Goal: Information Seeking & Learning: Check status

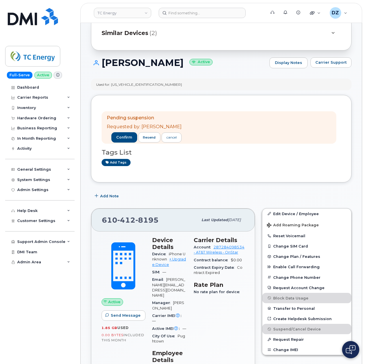
scroll to position [38, 0]
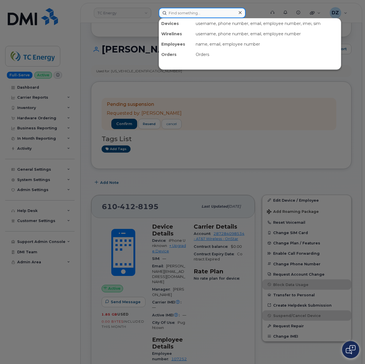
click at [201, 16] on input at bounding box center [202, 13] width 87 height 10
paste input "4035421485"
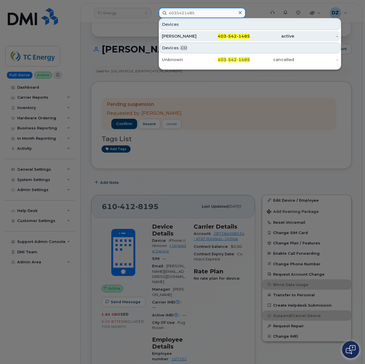
type input "4035421485"
click at [200, 34] on div "[PERSON_NAME]" at bounding box center [184, 36] width 44 height 6
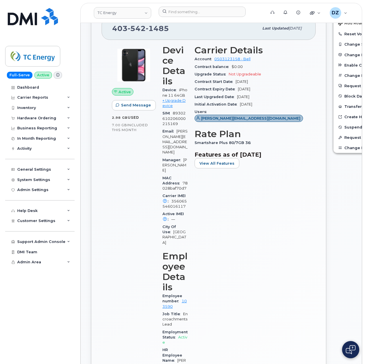
scroll to position [153, 0]
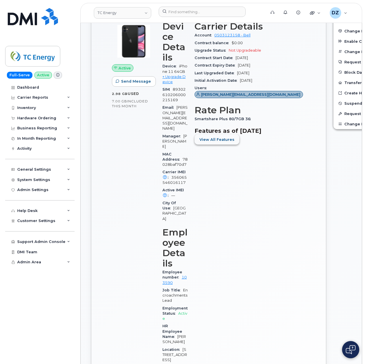
click at [212, 142] on span "View All Features" at bounding box center [216, 139] width 35 height 5
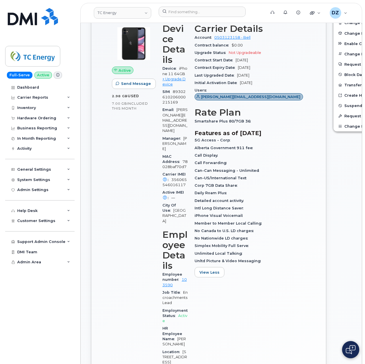
scroll to position [0, 0]
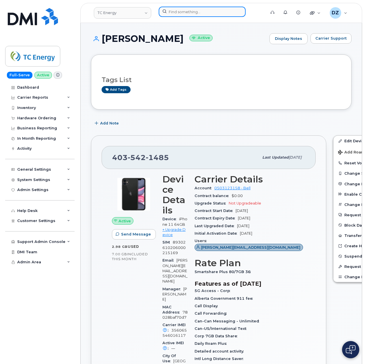
click at [182, 11] on input at bounding box center [202, 12] width 87 height 10
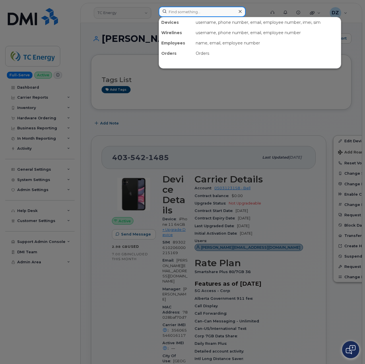
paste input "Nellie Henriquez"
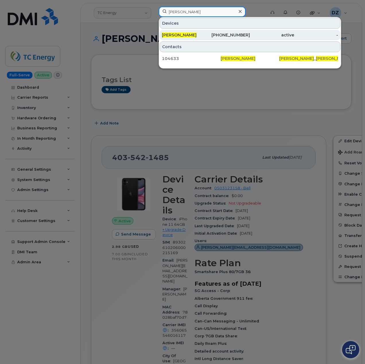
type input "Nellie Henriquez"
click at [200, 36] on div "Nellie Henriquez" at bounding box center [184, 35] width 44 height 6
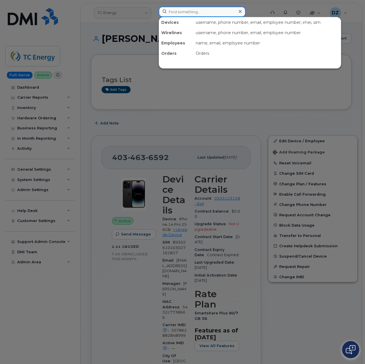
click at [185, 13] on input at bounding box center [202, 12] width 87 height 10
paste input "350698364606829"
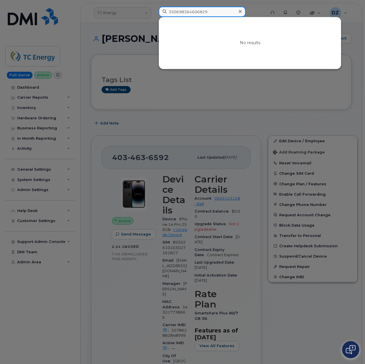
type input "350698364606829"
click at [239, 10] on icon at bounding box center [240, 11] width 3 height 5
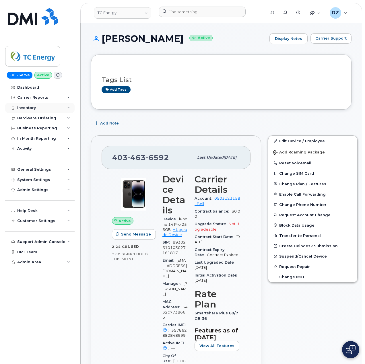
click at [62, 109] on div "Inventory" at bounding box center [39, 108] width 69 height 10
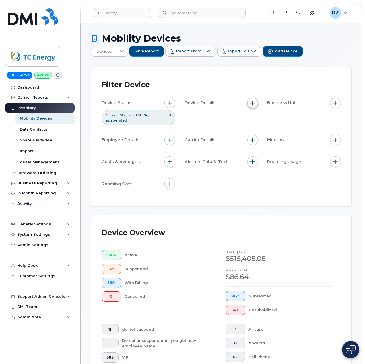
click at [253, 102] on span "button" at bounding box center [252, 103] width 5 height 5
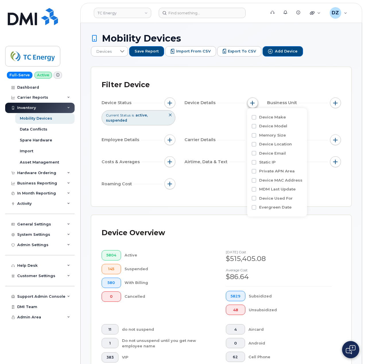
click at [253, 101] on span "button" at bounding box center [252, 103] width 5 height 5
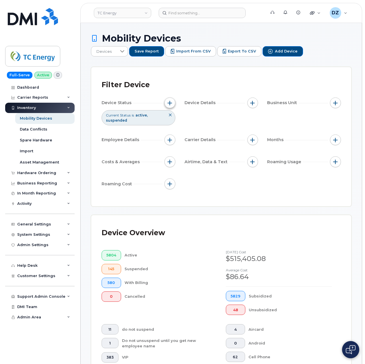
click at [169, 101] on span "button" at bounding box center [169, 103] width 5 height 5
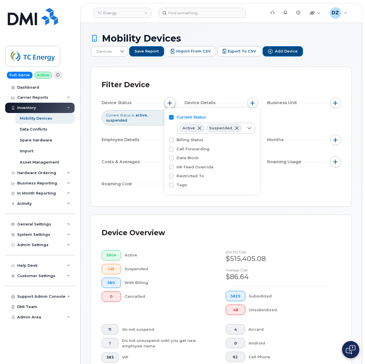
click at [169, 101] on span "button" at bounding box center [169, 103] width 5 height 5
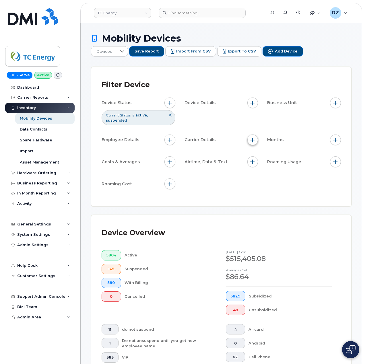
click at [249, 136] on button "button" at bounding box center [252, 139] width 11 height 11
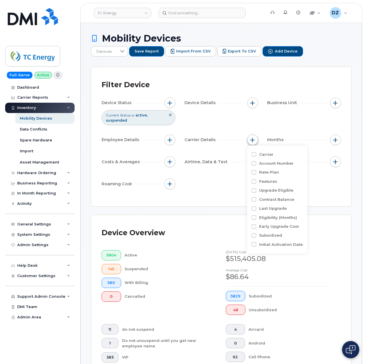
click at [249, 136] on button "button" at bounding box center [252, 139] width 11 height 11
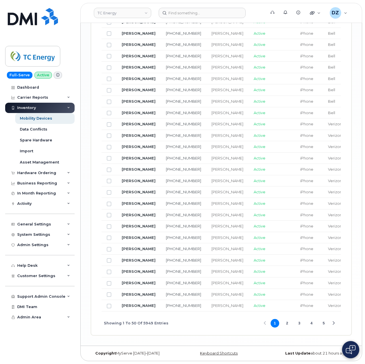
scroll to position [1022, 0]
drag, startPoint x: 241, startPoint y: 309, endPoint x: 274, endPoint y: 312, distance: 33.7
click at [274, 312] on div "Name Number Manager Current Status Make Carrier Rate Plan Cost Center Company C…" at bounding box center [221, 34] width 239 height 602
click at [215, 325] on div "Showing 1 To 50 Of 5949 Entries 1 2 3 4 5" at bounding box center [221, 323] width 239 height 24
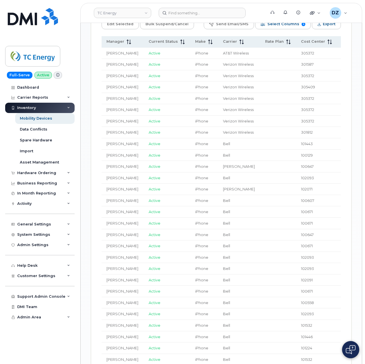
scroll to position [334, 0]
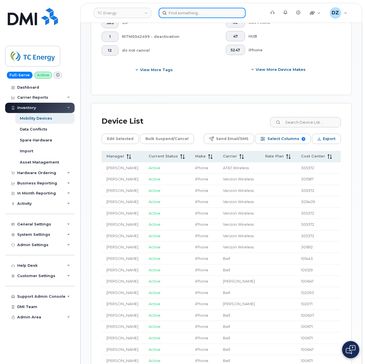
click at [189, 12] on input at bounding box center [202, 13] width 87 height 10
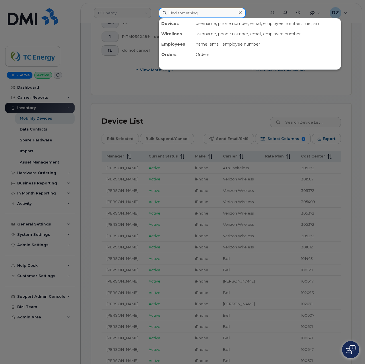
paste input "LCD22HD4QJ"
type input "LCD22HD4QJ"
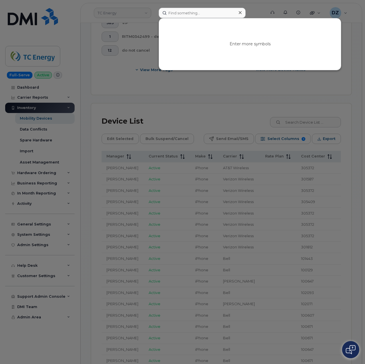
click at [239, 13] on icon at bounding box center [240, 12] width 3 height 5
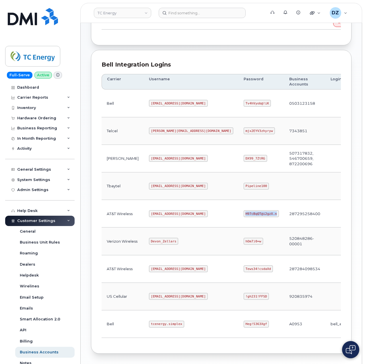
scroll to position [40, 0]
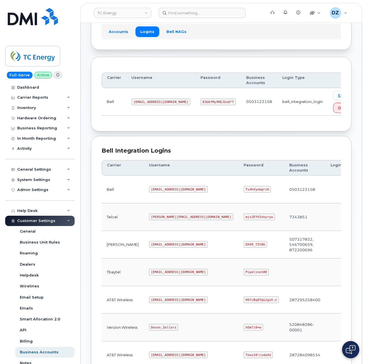
click at [149, 192] on code "[EMAIL_ADDRESS][DOMAIN_NAME]" at bounding box center [178, 189] width 59 height 7
click at [166, 192] on code "[EMAIL_ADDRESS][DOMAIN_NAME]" at bounding box center [178, 189] width 59 height 7
copy code "[EMAIL_ADDRESS][DOMAIN_NAME]"
click at [243, 193] on code "Tv4hVyob@!iK" at bounding box center [256, 189] width 27 height 7
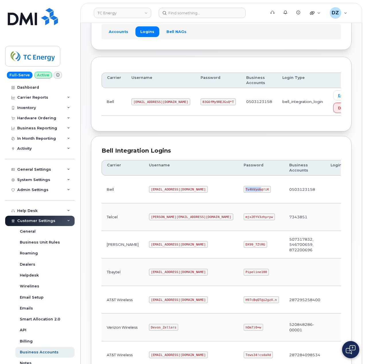
click at [243, 193] on code "Tv4hVyob@!iK" at bounding box center [256, 189] width 27 height 7
click at [243, 191] on code "Tv4hVyob@!iK" at bounding box center [256, 189] width 27 height 7
copy code "Tv4hVyob@!iK"
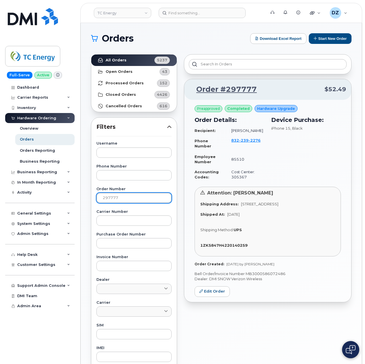
click at [112, 201] on input "297777" at bounding box center [133, 198] width 75 height 10
paste input "844"
click at [127, 62] on link "All Orders 5237" at bounding box center [133, 59] width 85 height 11
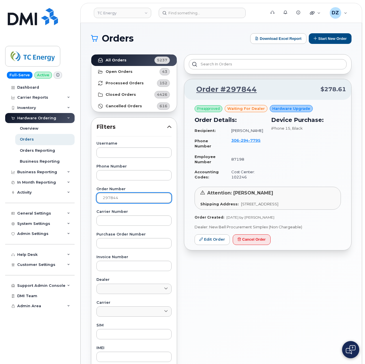
click at [110, 196] on input "297844" at bounding box center [133, 198] width 75 height 10
paste input "8019"
click at [124, 60] on strong "All Orders" at bounding box center [116, 60] width 21 height 5
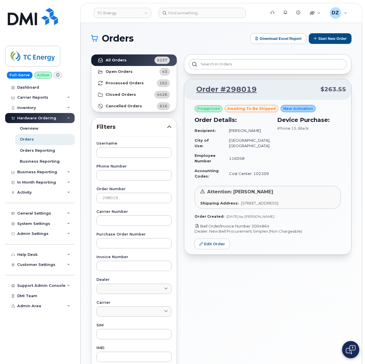
drag, startPoint x: 276, startPoint y: 238, endPoint x: 253, endPoint y: 237, distance: 23.0
click at [253, 229] on p "Bell Order/Invoice Number 3004864" at bounding box center [267, 225] width 146 height 5
copy link "3004864"
click at [113, 198] on input "298019" at bounding box center [133, 198] width 75 height 10
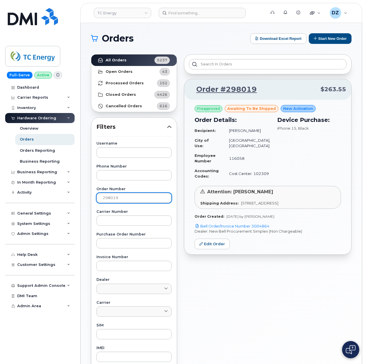
click at [113, 198] on input "298019" at bounding box center [133, 198] width 75 height 10
click at [153, 198] on input "298019" at bounding box center [133, 198] width 75 height 10
paste input "160"
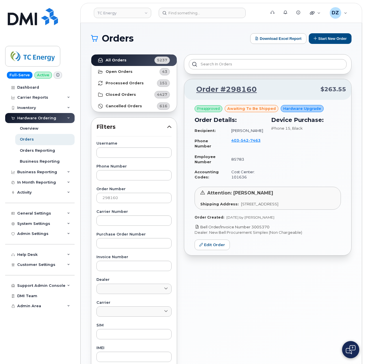
drag, startPoint x: 275, startPoint y: 232, endPoint x: 253, endPoint y: 234, distance: 21.3
click at [253, 230] on p "Bell Order/Invoice Number 3005370" at bounding box center [267, 226] width 146 height 5
copy link "3005370"
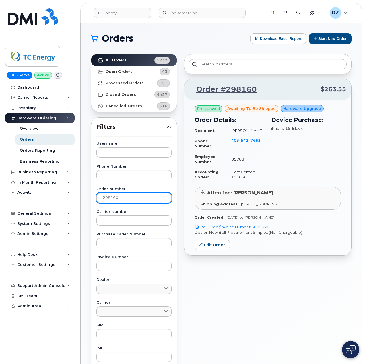
click at [107, 198] on input "298160" at bounding box center [133, 198] width 75 height 10
click at [125, 61] on link "All Orders 5237" at bounding box center [133, 59] width 85 height 11
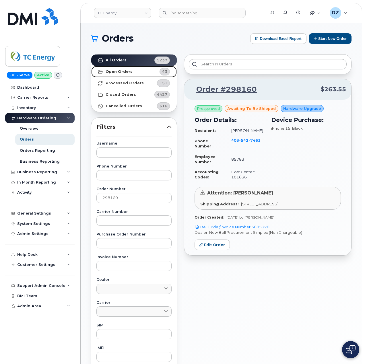
click at [127, 71] on strong "Open Orders" at bounding box center [119, 71] width 27 height 5
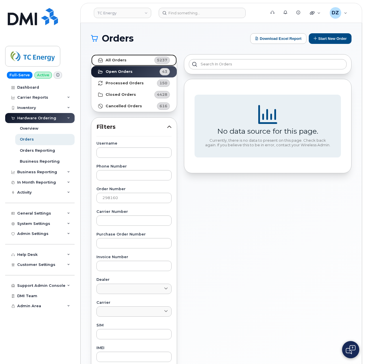
click at [131, 61] on link "All Orders 5237" at bounding box center [133, 59] width 85 height 11
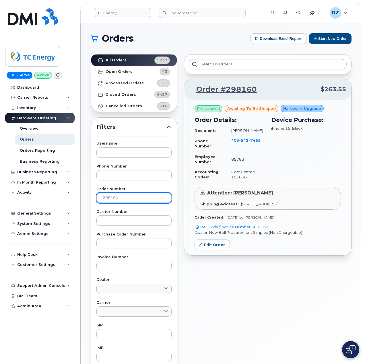
click at [127, 197] on input "298160" at bounding box center [133, 198] width 75 height 10
click at [144, 200] on input "298160" at bounding box center [133, 198] width 75 height 10
click at [138, 63] on link "All Orders 5237" at bounding box center [133, 59] width 85 height 11
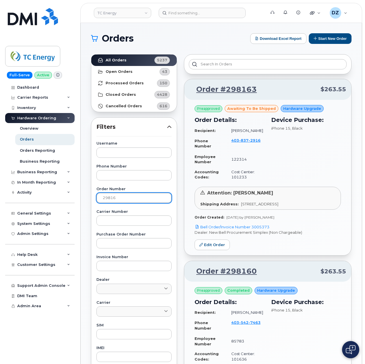
click at [129, 198] on input "29816" at bounding box center [133, 198] width 75 height 10
click at [126, 60] on link "All Orders 5237" at bounding box center [133, 59] width 85 height 11
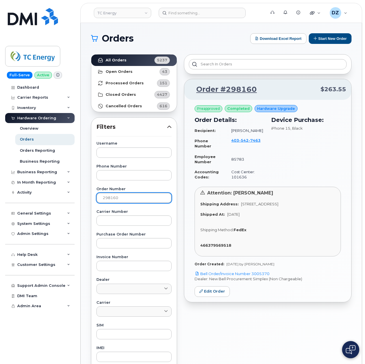
click at [123, 198] on input "298160" at bounding box center [133, 198] width 75 height 10
paste input "3"
click at [120, 61] on strong "All Orders" at bounding box center [116, 60] width 21 height 5
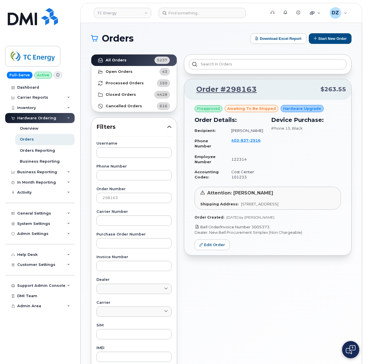
drag, startPoint x: 274, startPoint y: 232, endPoint x: 253, endPoint y: 233, distance: 21.6
click at [253, 230] on p "Bell Order/Invoice Number 3005373" at bounding box center [267, 226] width 146 height 5
copy link "3005373"
click at [108, 199] on input "298163" at bounding box center [133, 198] width 75 height 10
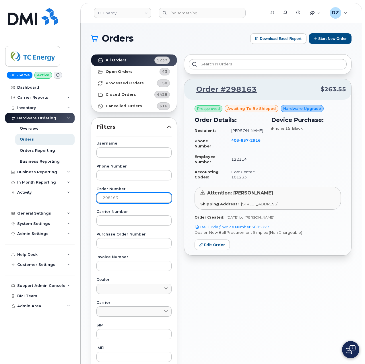
click at [108, 199] on input "298163" at bounding box center [133, 198] width 75 height 10
click at [142, 202] on input "298163" at bounding box center [133, 198] width 75 height 10
paste input "58"
type input "298158"
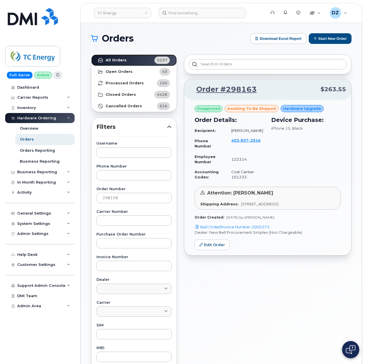
click at [114, 61] on strong "All Orders" at bounding box center [116, 60] width 21 height 5
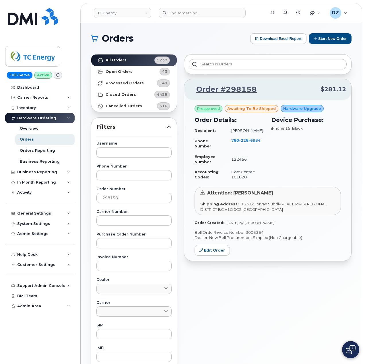
click at [260, 232] on p "Bell Order/Invoice Number 3005364" at bounding box center [267, 232] width 146 height 5
copy p "3005364"
click at [116, 196] on input "298158" at bounding box center [133, 198] width 75 height 10
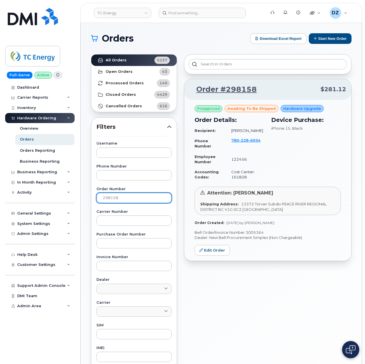
click at [116, 196] on input "298158" at bounding box center [133, 198] width 75 height 10
click at [325, 38] on button "Start New Order" at bounding box center [330, 38] width 43 height 11
